Goal: Task Accomplishment & Management: Manage account settings

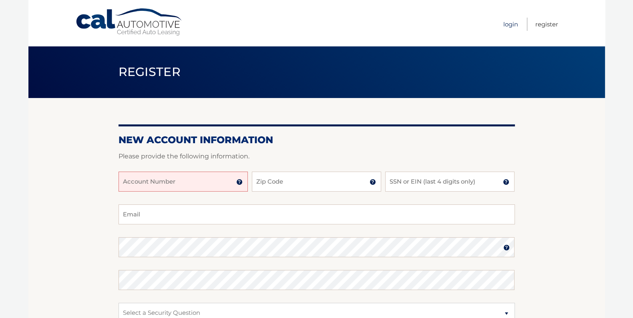
click at [508, 22] on link "Login" at bounding box center [510, 24] width 15 height 13
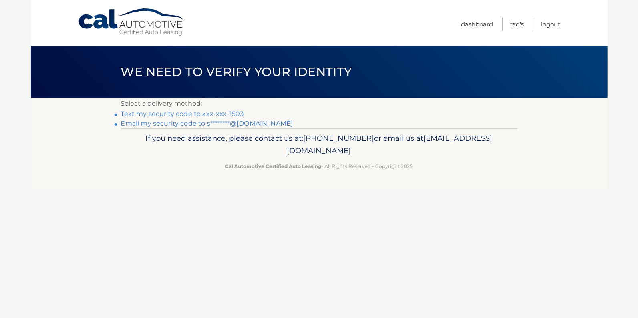
click at [180, 121] on link "Email my security code to s********@[DOMAIN_NAME]" at bounding box center [207, 124] width 172 height 8
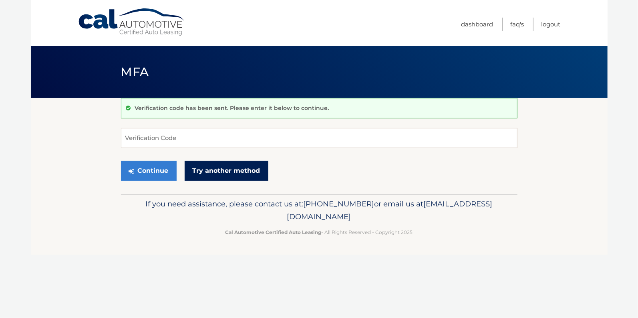
click at [230, 172] on link "Try another method" at bounding box center [226, 171] width 84 height 20
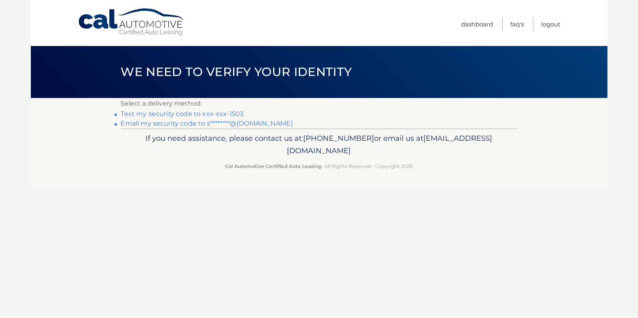
click at [194, 113] on link "Text my security code to xxx-xxx-1503" at bounding box center [182, 114] width 123 height 8
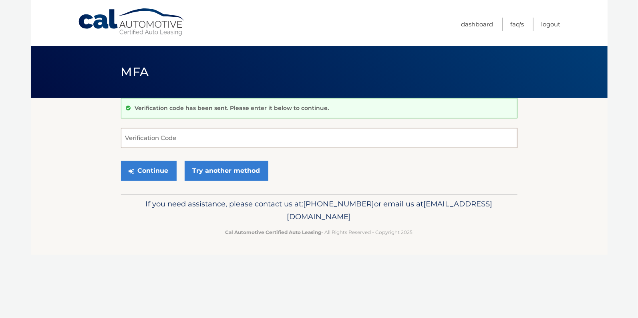
click at [171, 136] on input "Verification Code" at bounding box center [319, 138] width 396 height 20
type input "924595"
click at [171, 169] on button "Continue" at bounding box center [149, 171] width 56 height 20
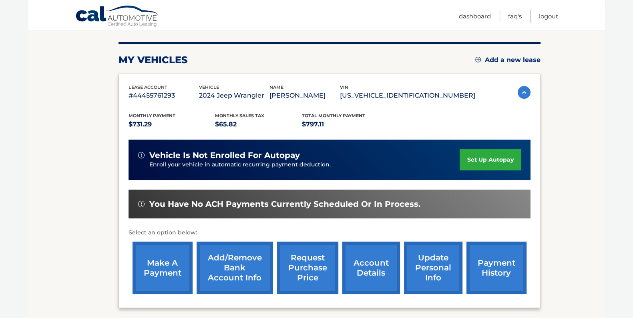
scroll to position [133, 0]
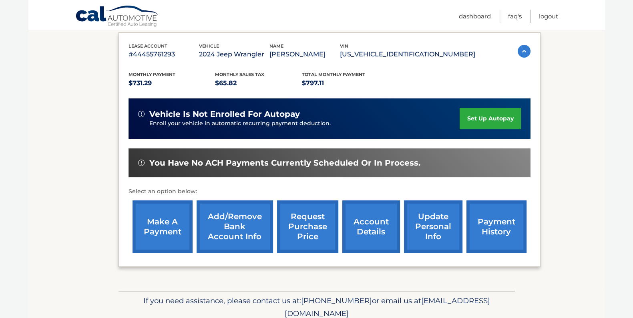
click at [162, 236] on link "make a payment" at bounding box center [162, 227] width 60 height 52
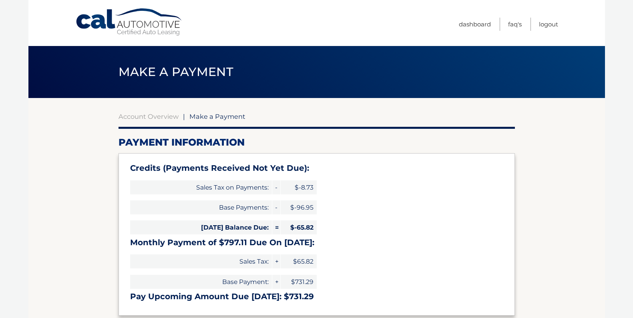
select select "NTcwMGE5MmMtZWNjMy00Y2QyLWI1MTItYzVlNzYwZWVhODBi"
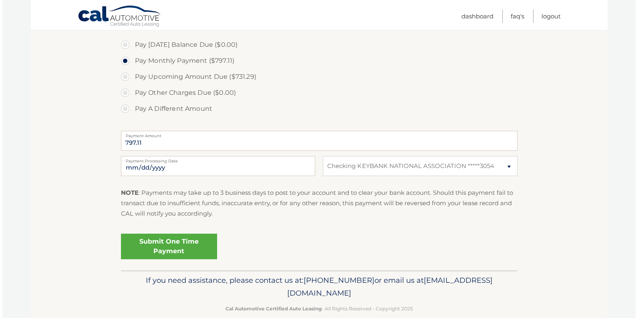
scroll to position [300, 0]
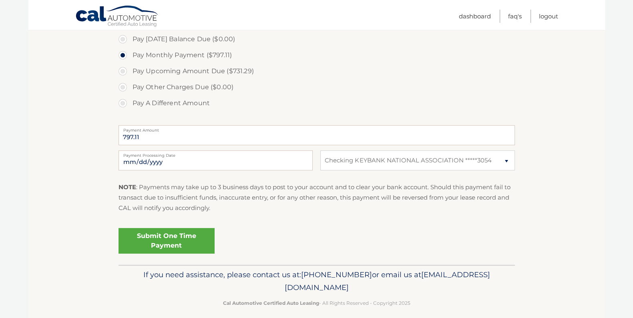
click at [163, 242] on link "Submit One Time Payment" at bounding box center [166, 241] width 96 height 26
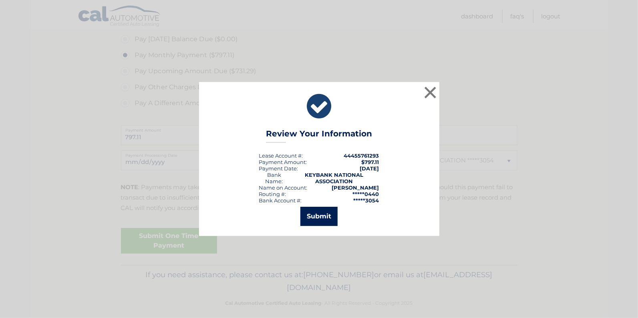
click at [311, 217] on button "Submit" at bounding box center [318, 216] width 37 height 19
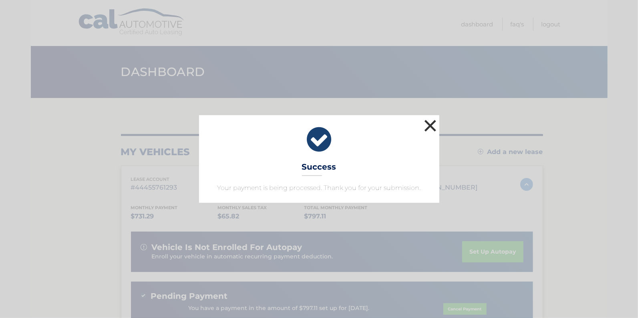
click at [432, 123] on button "×" at bounding box center [430, 126] width 16 height 16
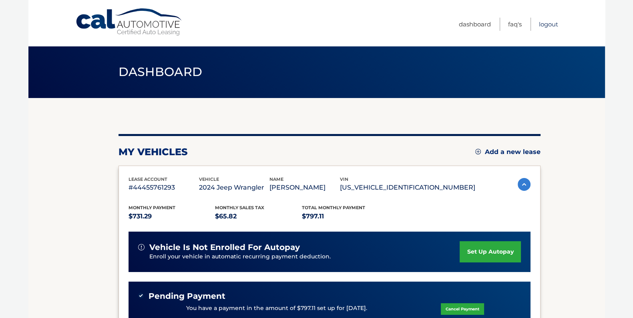
click at [539, 24] on link "Logout" at bounding box center [548, 24] width 19 height 13
